Goal: Information Seeking & Learning: Learn about a topic

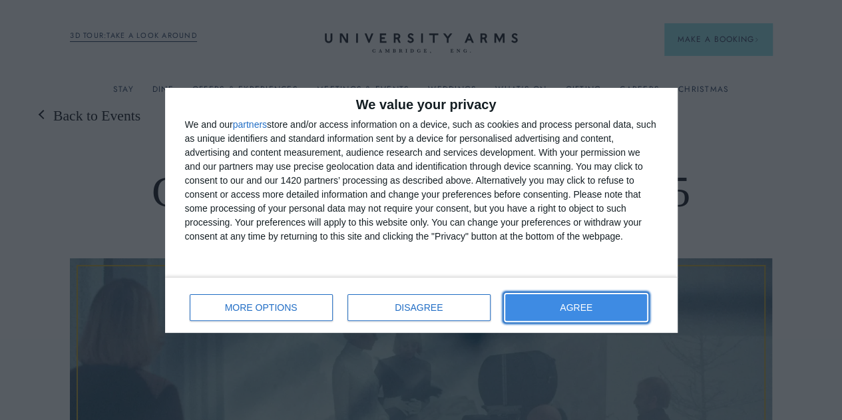
click at [607, 316] on button "AGREE" at bounding box center [576, 307] width 143 height 27
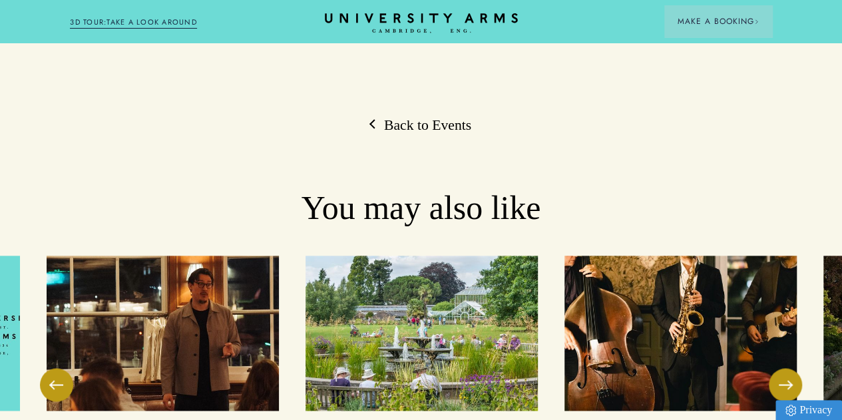
scroll to position [3263, 0]
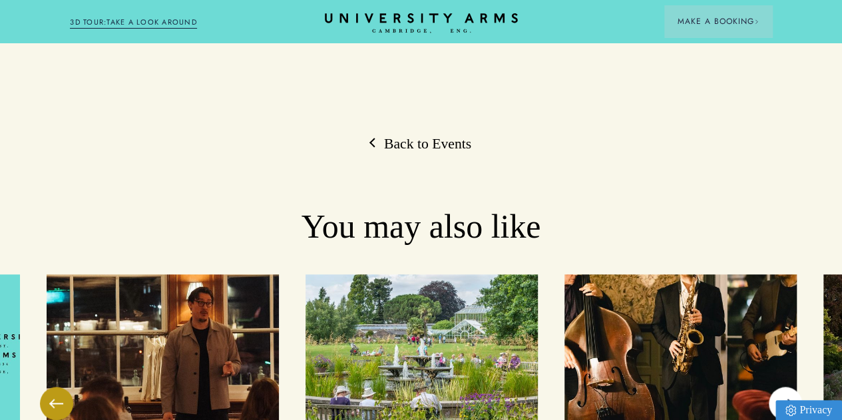
click at [774, 387] on button at bounding box center [785, 403] width 33 height 33
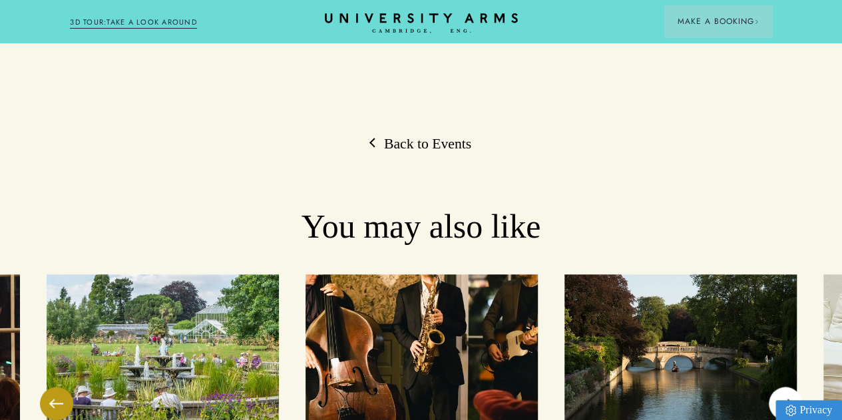
click at [774, 387] on button at bounding box center [785, 403] width 33 height 33
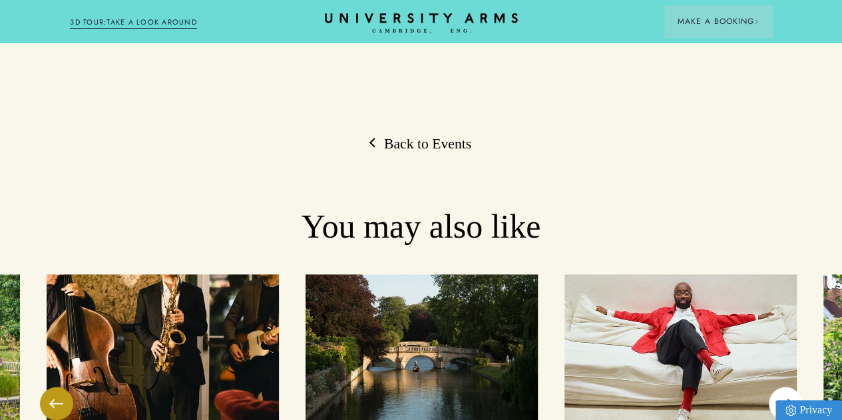
click at [773, 387] on button at bounding box center [785, 403] width 33 height 33
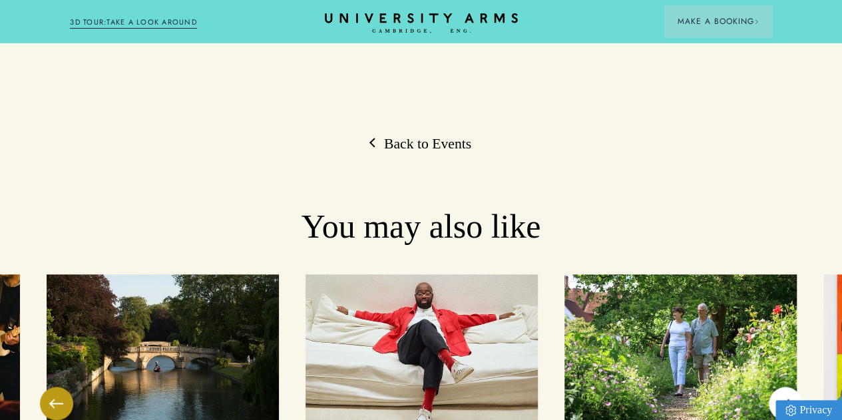
click at [773, 387] on button at bounding box center [785, 403] width 33 height 33
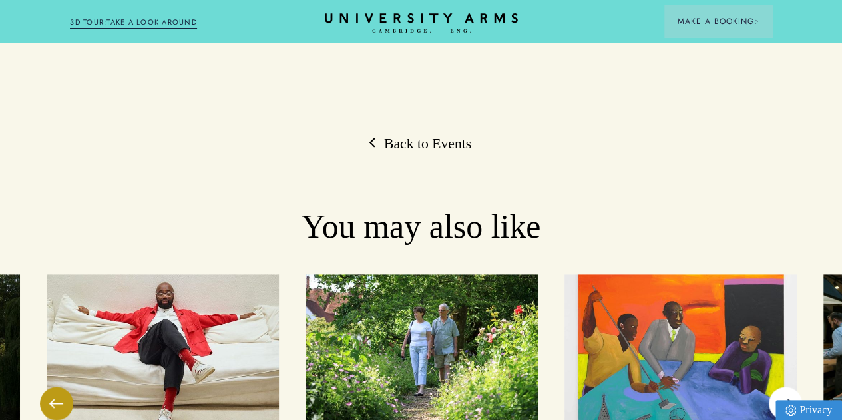
click at [773, 387] on button at bounding box center [785, 403] width 33 height 33
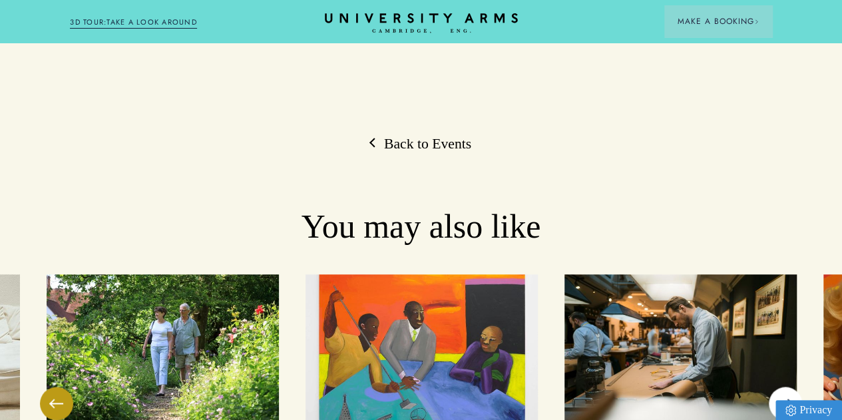
click at [774, 387] on button at bounding box center [785, 403] width 33 height 33
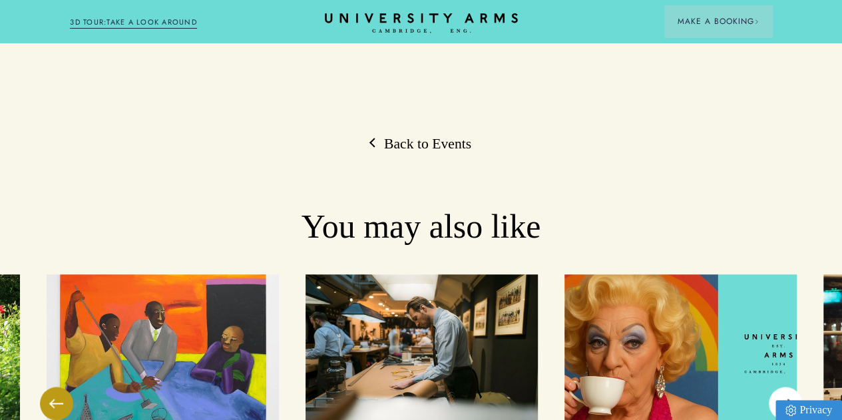
click at [777, 387] on button at bounding box center [785, 403] width 33 height 33
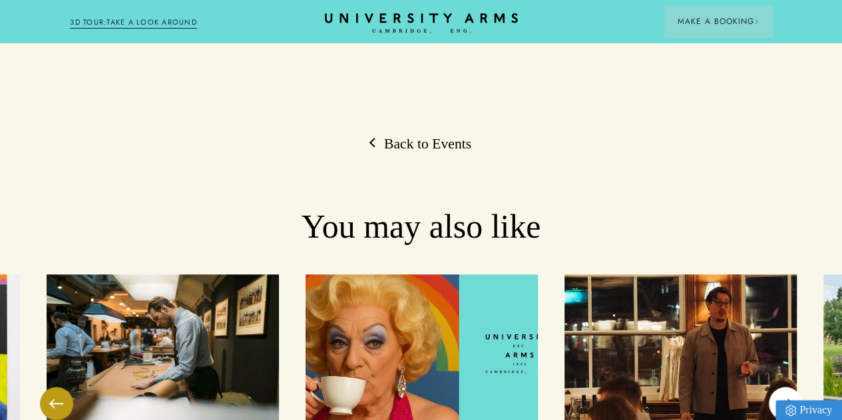
click at [777, 387] on button at bounding box center [785, 403] width 33 height 33
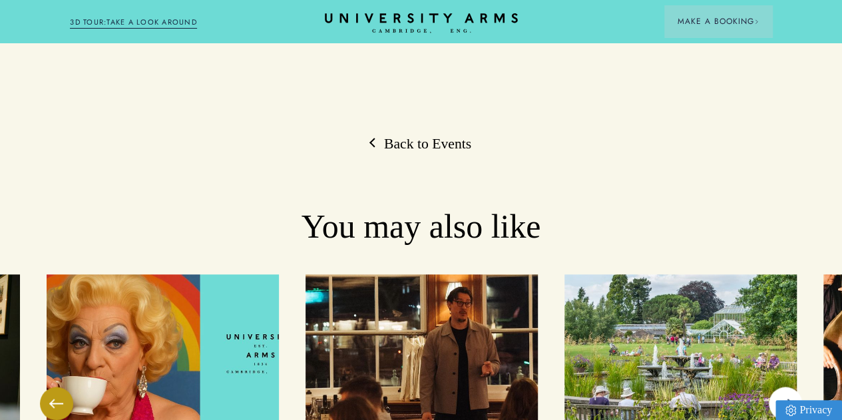
click at [777, 387] on button at bounding box center [785, 403] width 33 height 33
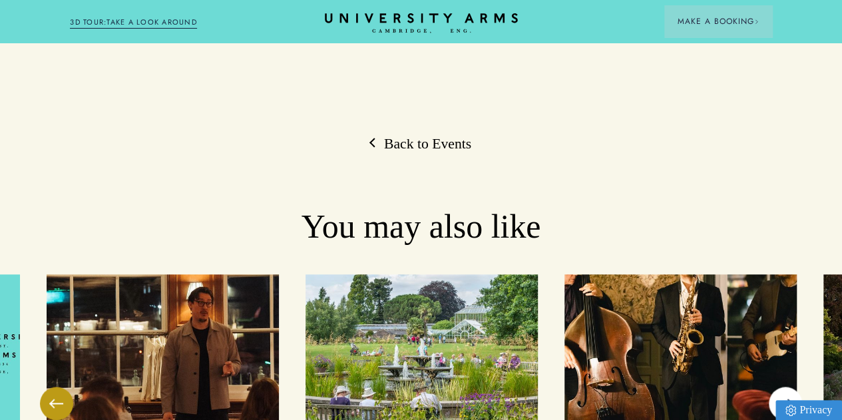
click at [777, 387] on button at bounding box center [785, 403] width 33 height 33
click at [778, 387] on button at bounding box center [785, 403] width 33 height 33
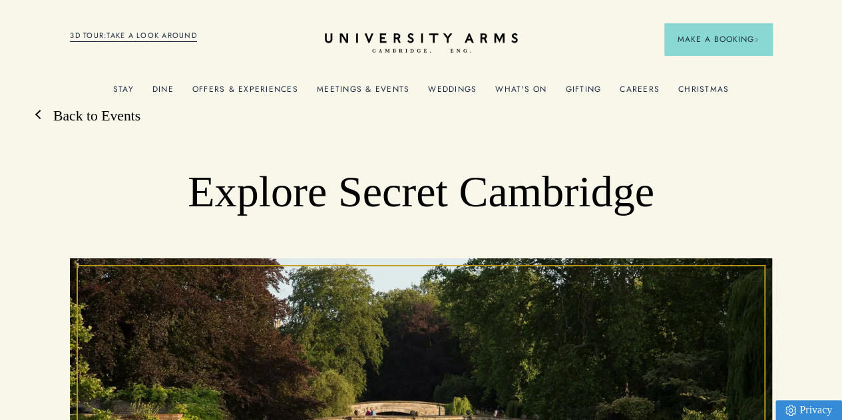
click at [48, 126] on link "Back to Events" at bounding box center [90, 116] width 101 height 19
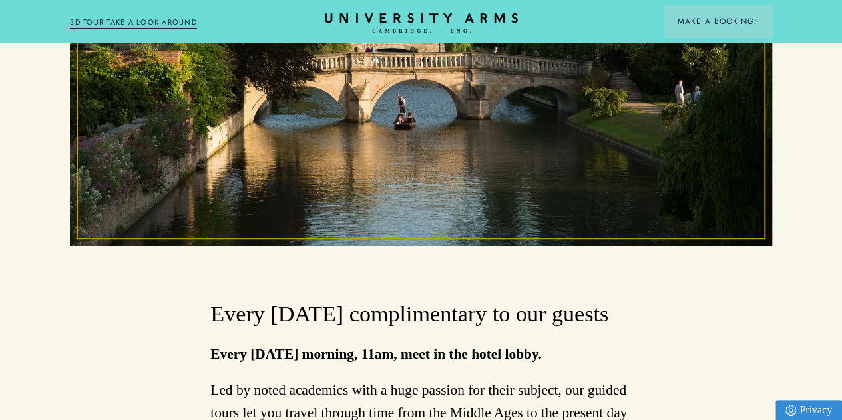
scroll to position [200, 0]
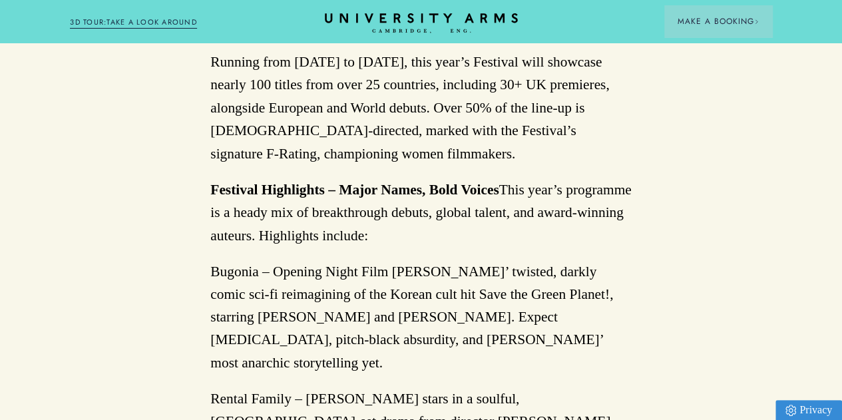
scroll to position [1132, 0]
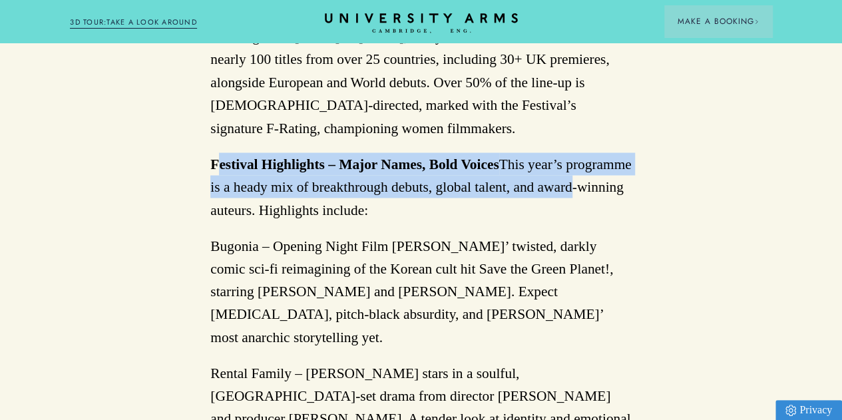
drag, startPoint x: 223, startPoint y: 174, endPoint x: 567, endPoint y: 198, distance: 344.5
click at [567, 198] on p "Festival Highlights – Major Names, Bold Voices This year’s programme is a heady…" at bounding box center [421, 187] width 422 height 69
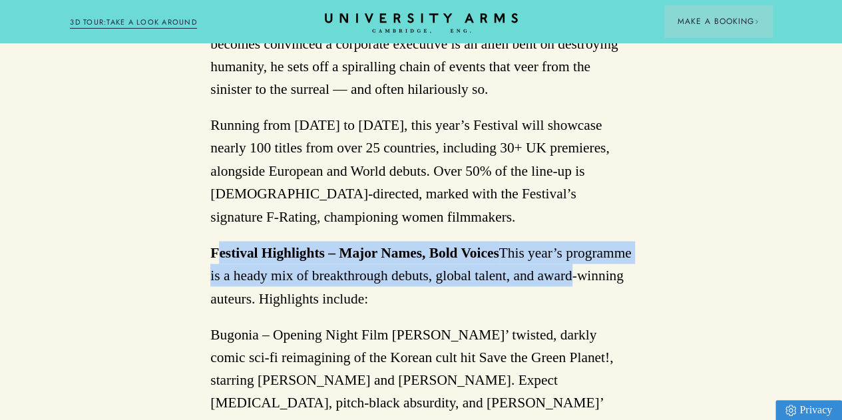
scroll to position [999, 0]
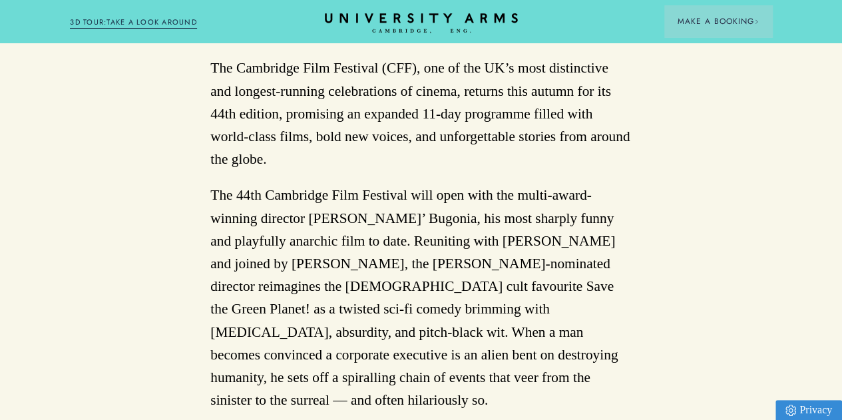
click at [479, 242] on p "The 44th Cambridge Film Festival will open with the multi-award-winning directo…" at bounding box center [421, 298] width 422 height 228
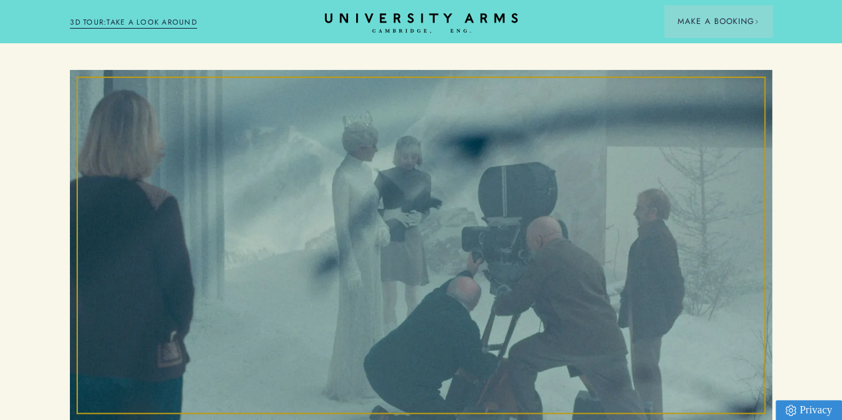
scroll to position [266, 0]
